Goal: Information Seeking & Learning: Learn about a topic

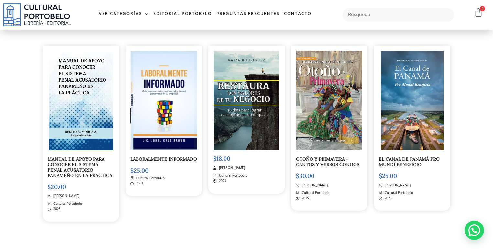
scroll to position [2119, 0]
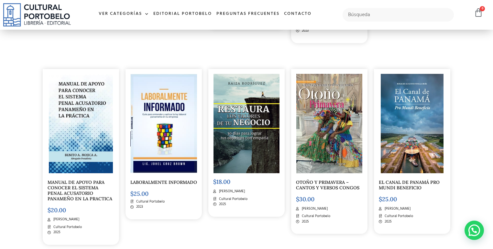
click at [86, 184] on link "MANUAL DE APOYO PARA CONOCER EL SISTEMA PENAL ACUSATORIO PANAMEÑO EN LA PRACTICA" at bounding box center [80, 191] width 65 height 22
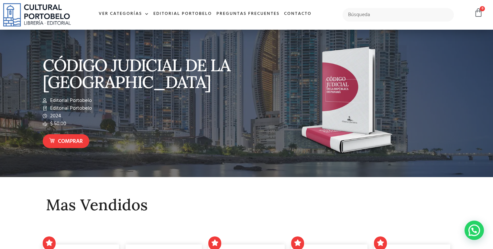
scroll to position [0, 0]
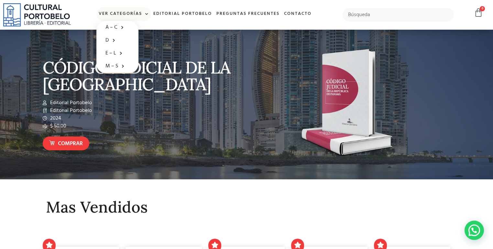
click at [146, 14] on span at bounding box center [145, 14] width 7 height 10
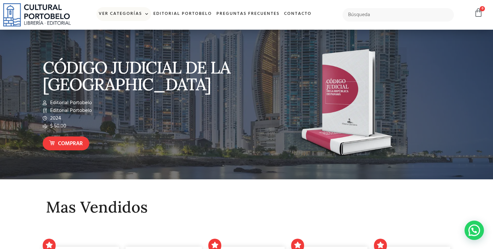
click at [124, 11] on link "Ver Categorías" at bounding box center [123, 14] width 55 height 14
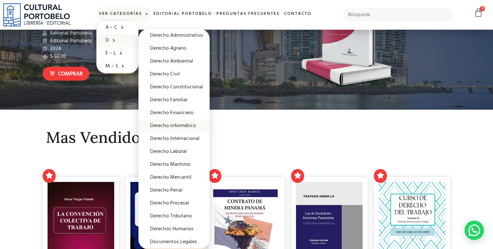
scroll to position [103, 0]
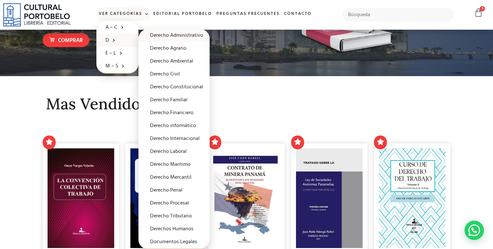
click at [184, 37] on link "Derecho Administrativo" at bounding box center [173, 35] width 71 height 13
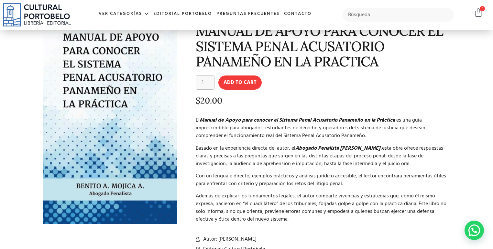
scroll to position [78, 0]
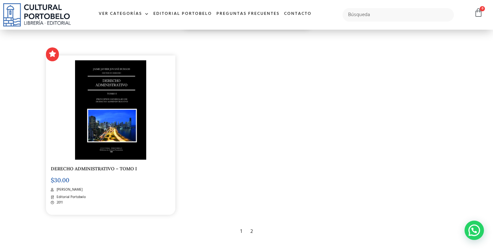
scroll to position [1138, 0]
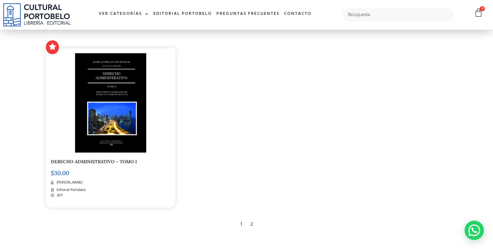
click at [119, 122] on img at bounding box center [110, 103] width 71 height 100
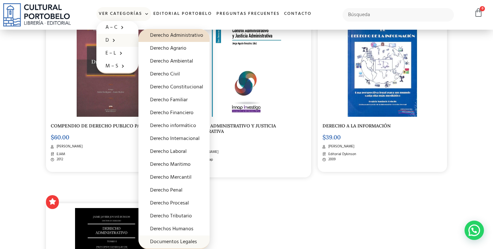
click at [187, 240] on link "Documentos Legales" at bounding box center [173, 242] width 71 height 13
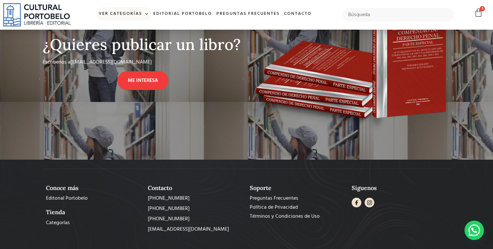
scroll to position [285, 0]
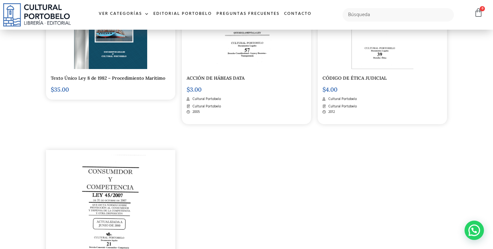
scroll to position [1060, 0]
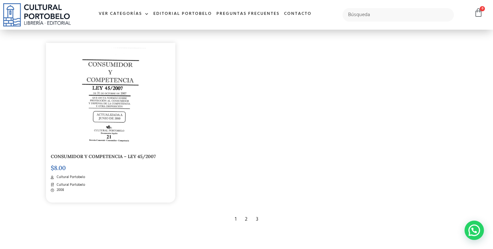
click at [246, 213] on div "2" at bounding box center [245, 220] width 9 height 14
click at [247, 213] on div "2" at bounding box center [245, 220] width 9 height 14
click at [246, 213] on div "2" at bounding box center [245, 220] width 9 height 14
click at [257, 213] on div "3" at bounding box center [256, 220] width 9 height 14
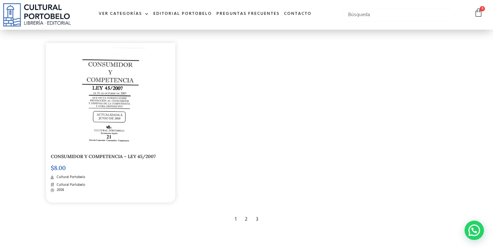
click at [383, 16] on input "text" at bounding box center [397, 15] width 111 height 14
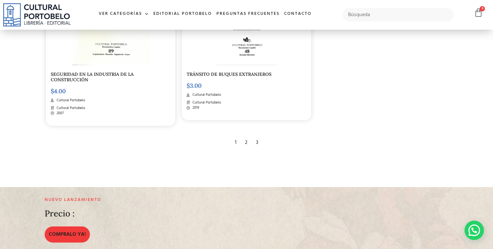
scroll to position [440, 0]
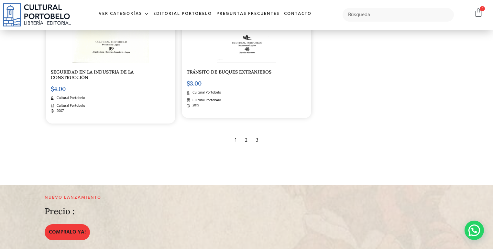
click at [258, 140] on div "3" at bounding box center [256, 140] width 9 height 14
click at [256, 142] on div "3" at bounding box center [256, 140] width 9 height 14
click at [257, 141] on div "3" at bounding box center [256, 140] width 9 height 14
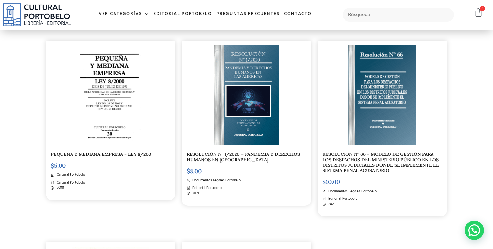
scroll to position [0, 0]
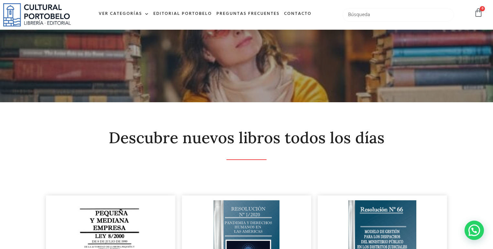
click at [390, 14] on input "text" at bounding box center [397, 15] width 111 height 14
type input "B"
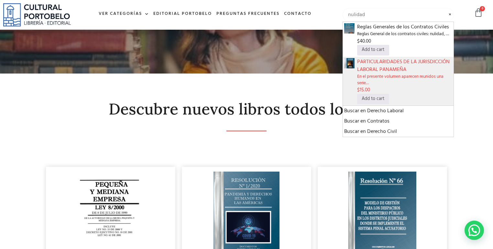
scroll to position [26, 0]
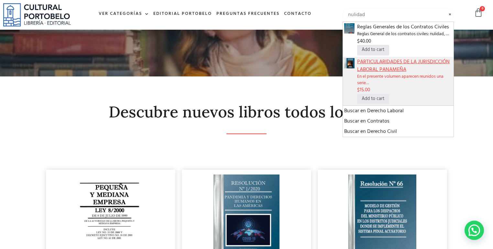
type input "nulidad"
click at [404, 61] on span "PARTICULARIDADES DE LA JURISDICCIÓN LABORAL PANAMEÑA" at bounding box center [404, 66] width 95 height 16
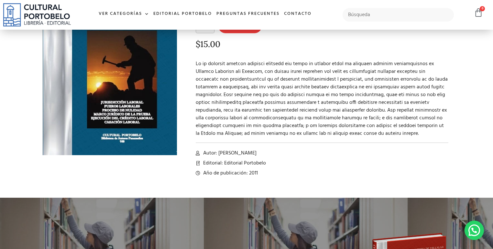
scroll to position [84, 0]
